Goal: Transaction & Acquisition: Subscribe to service/newsletter

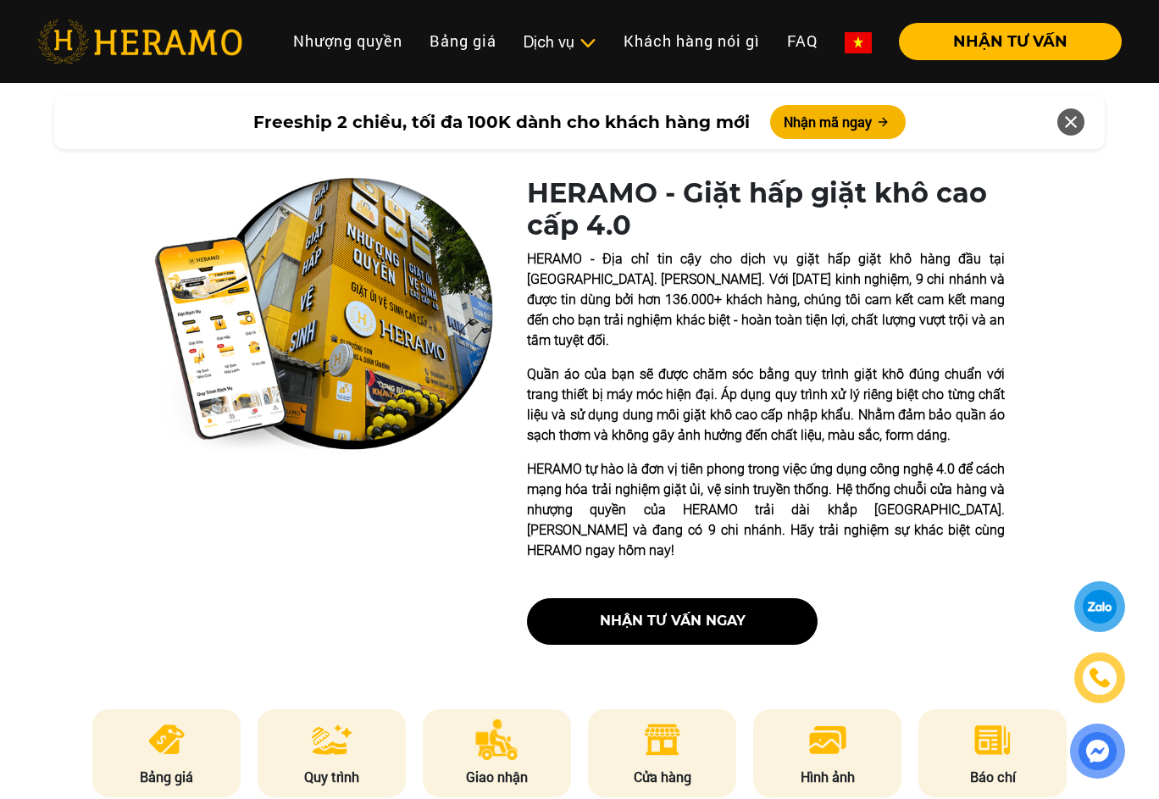
scroll to position [339, 0]
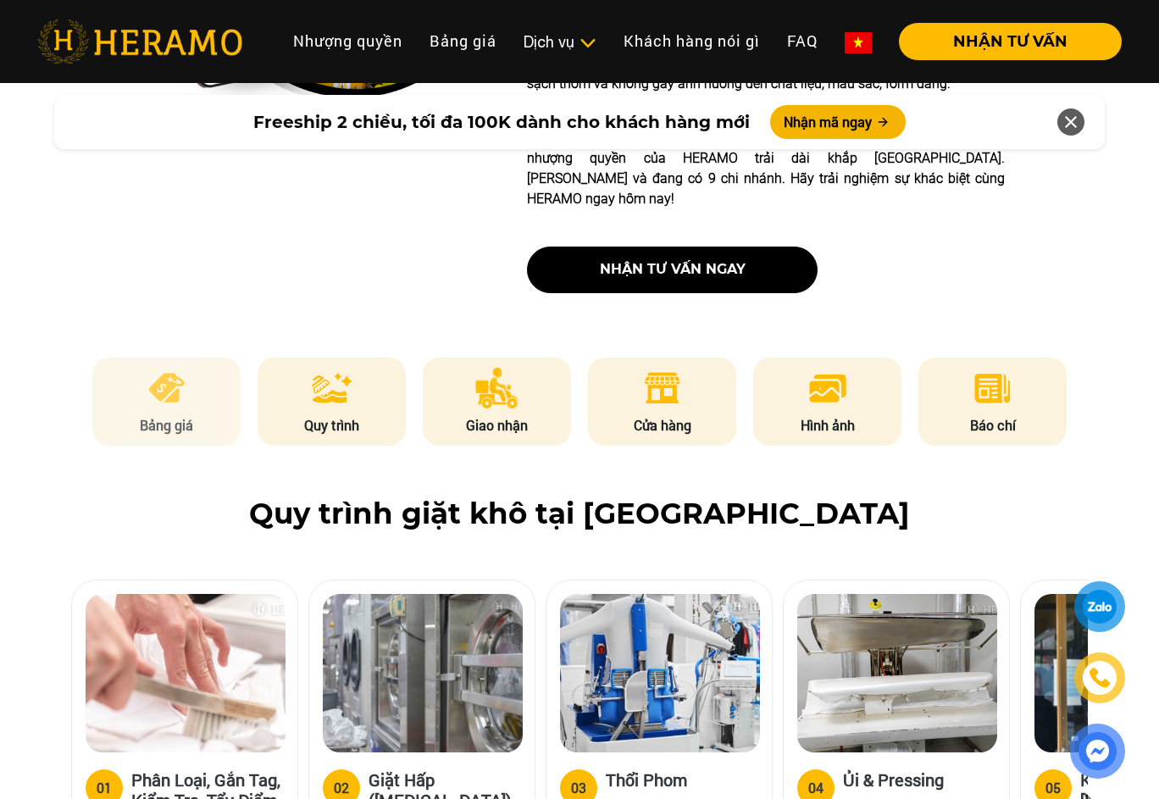
click at [184, 415] on p "Bảng giá" at bounding box center [166, 425] width 149 height 20
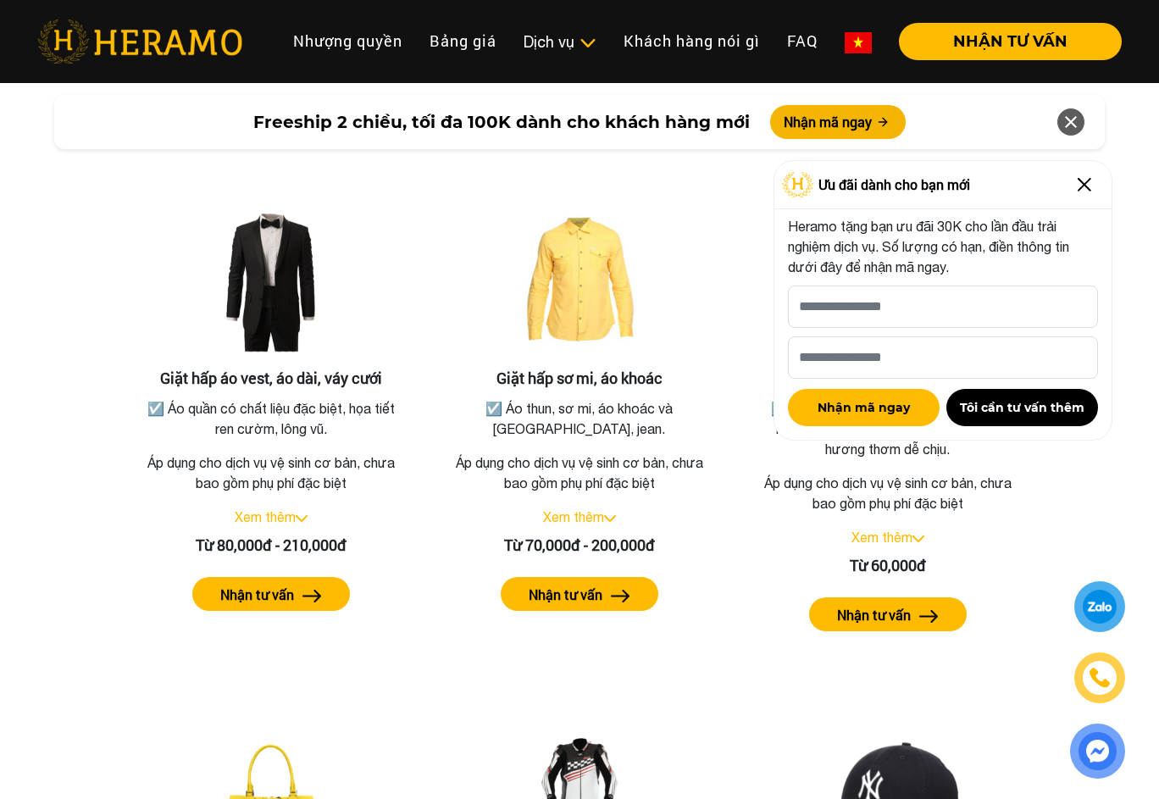
scroll to position [3039, 0]
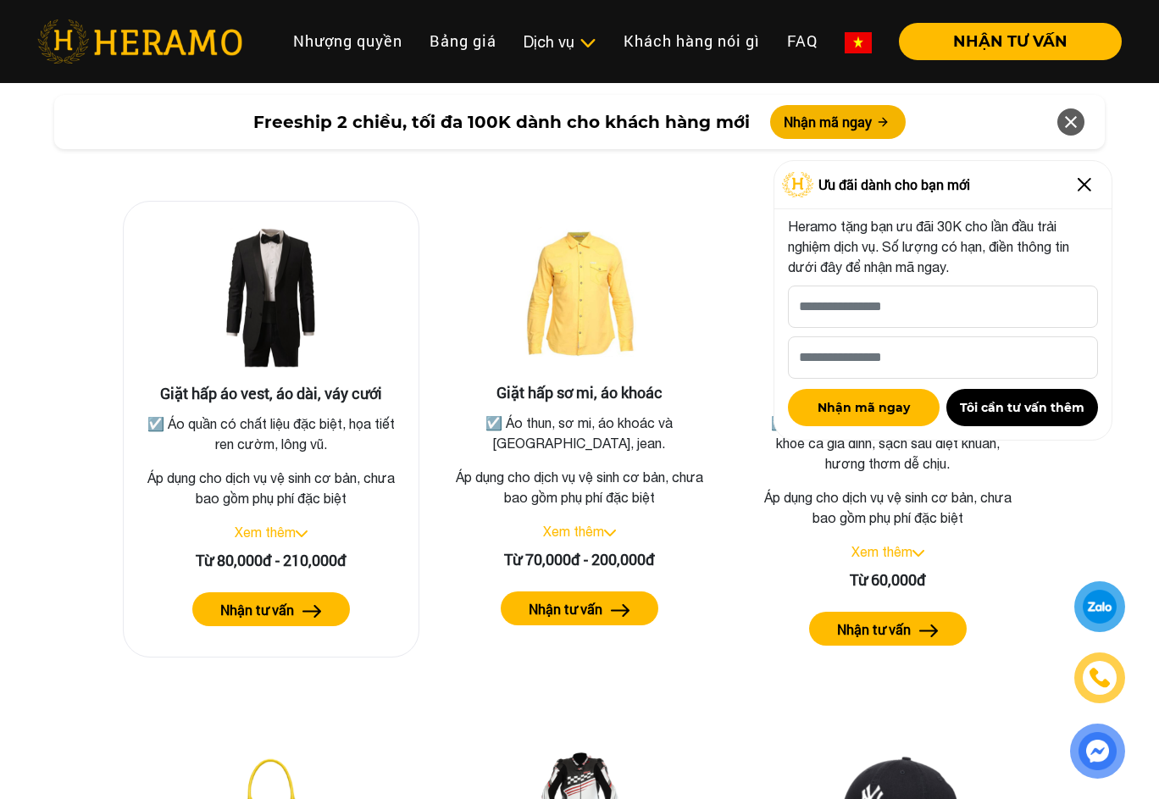
click at [275, 600] on label "Nhận tư vấn" at bounding box center [257, 610] width 74 height 20
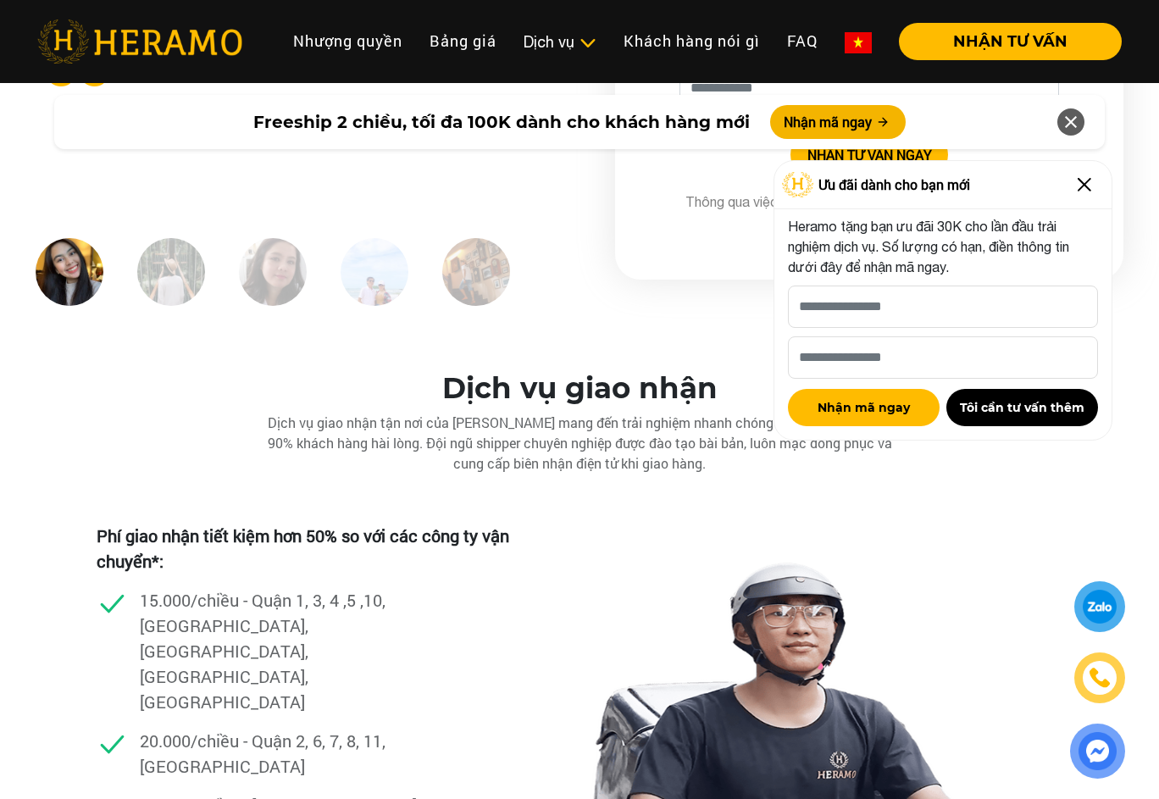
scroll to position [4565, 0]
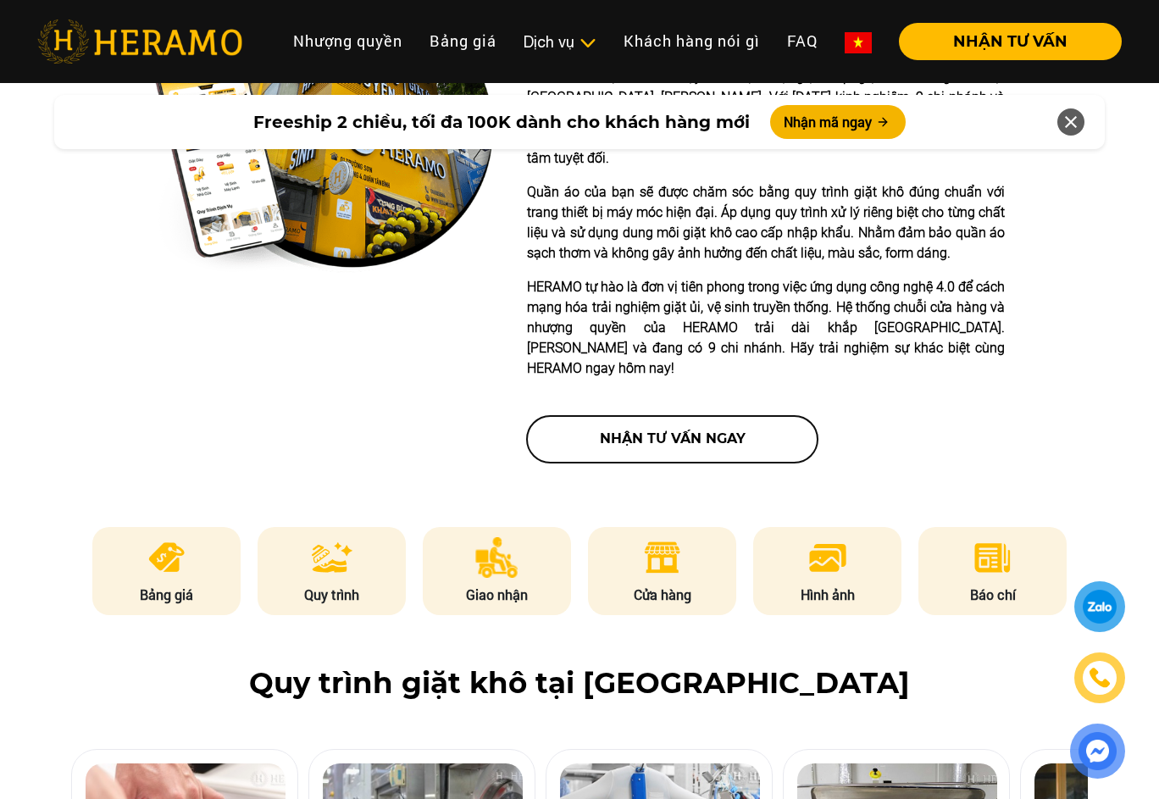
click at [716, 416] on button "nhận tư vấn ngay" at bounding box center [672, 439] width 291 height 47
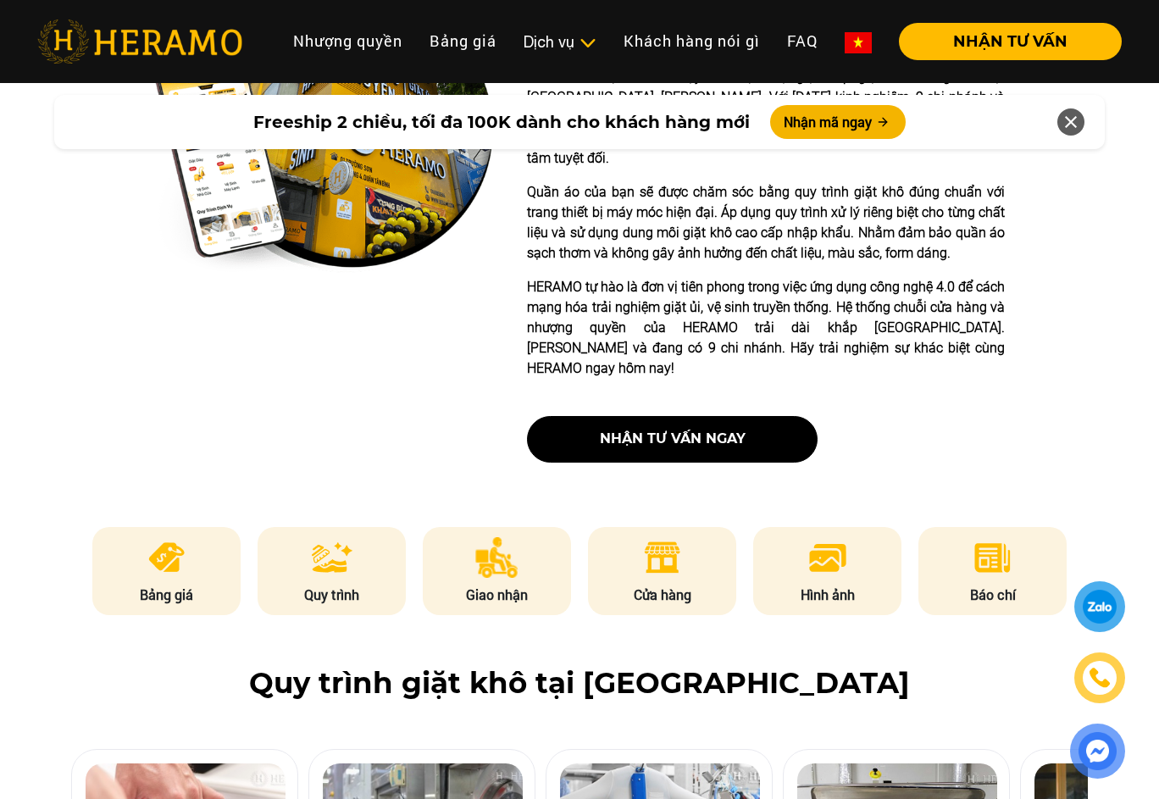
click at [1082, 608] on div at bounding box center [1099, 606] width 47 height 47
